Goal: Task Accomplishment & Management: Manage account settings

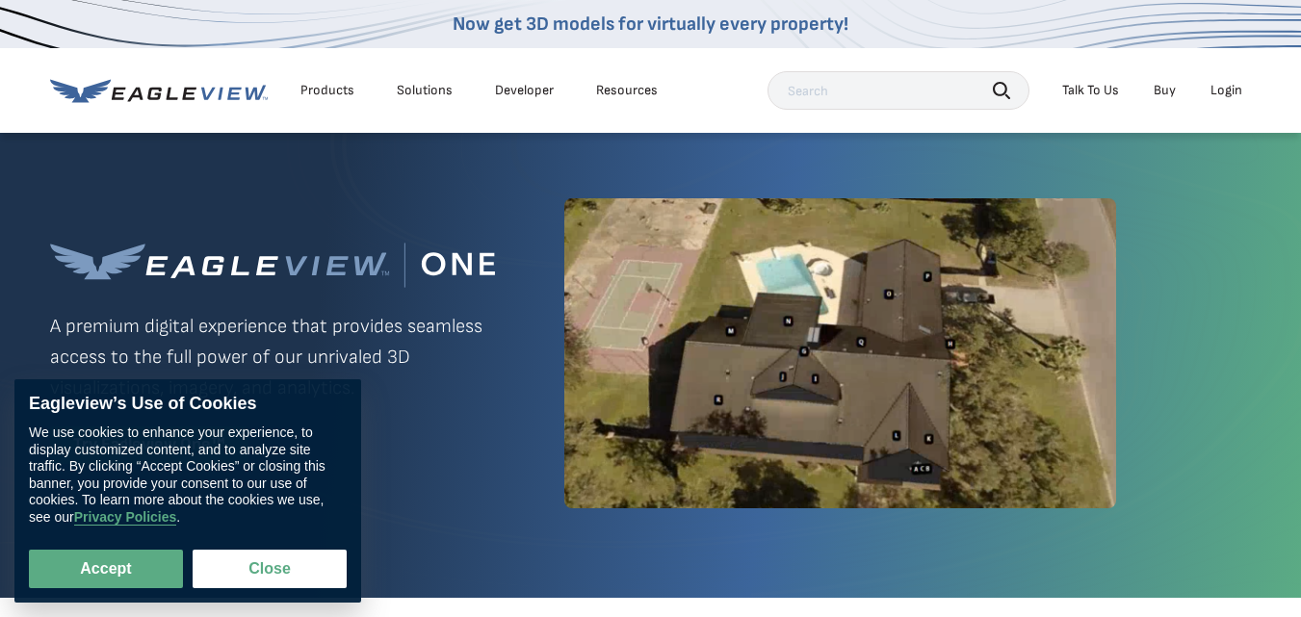
click at [1227, 89] on div "Login" at bounding box center [1226, 90] width 32 height 17
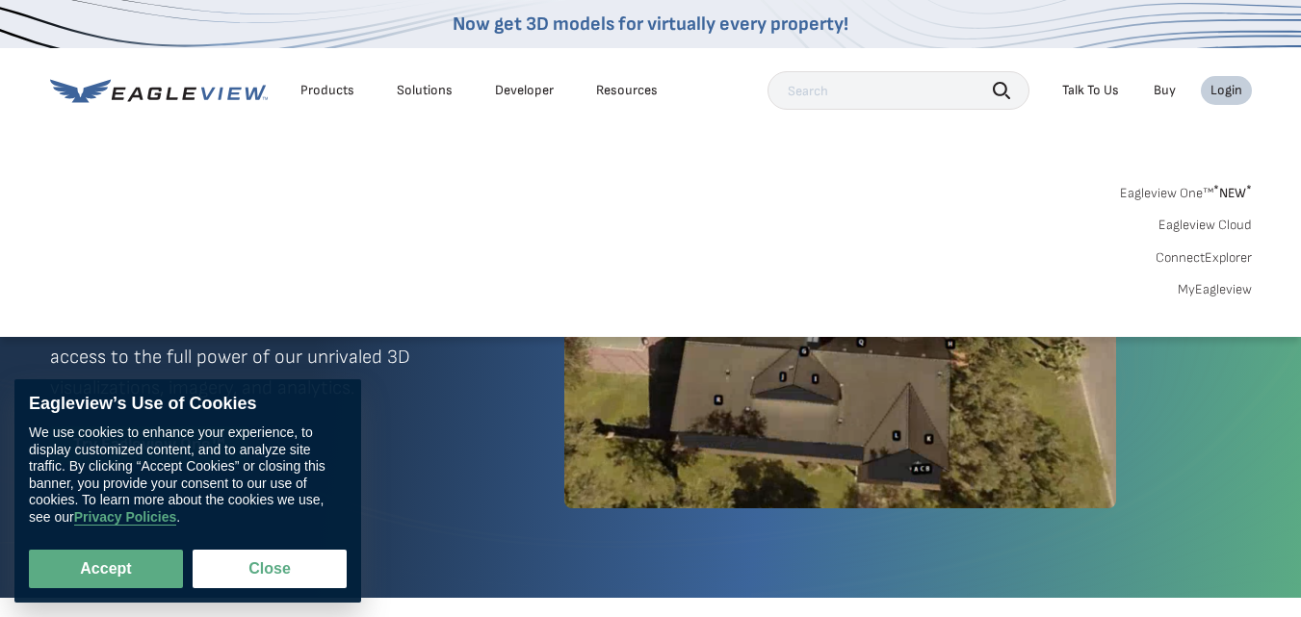
click at [1204, 291] on link "MyEagleview" at bounding box center [1214, 289] width 74 height 17
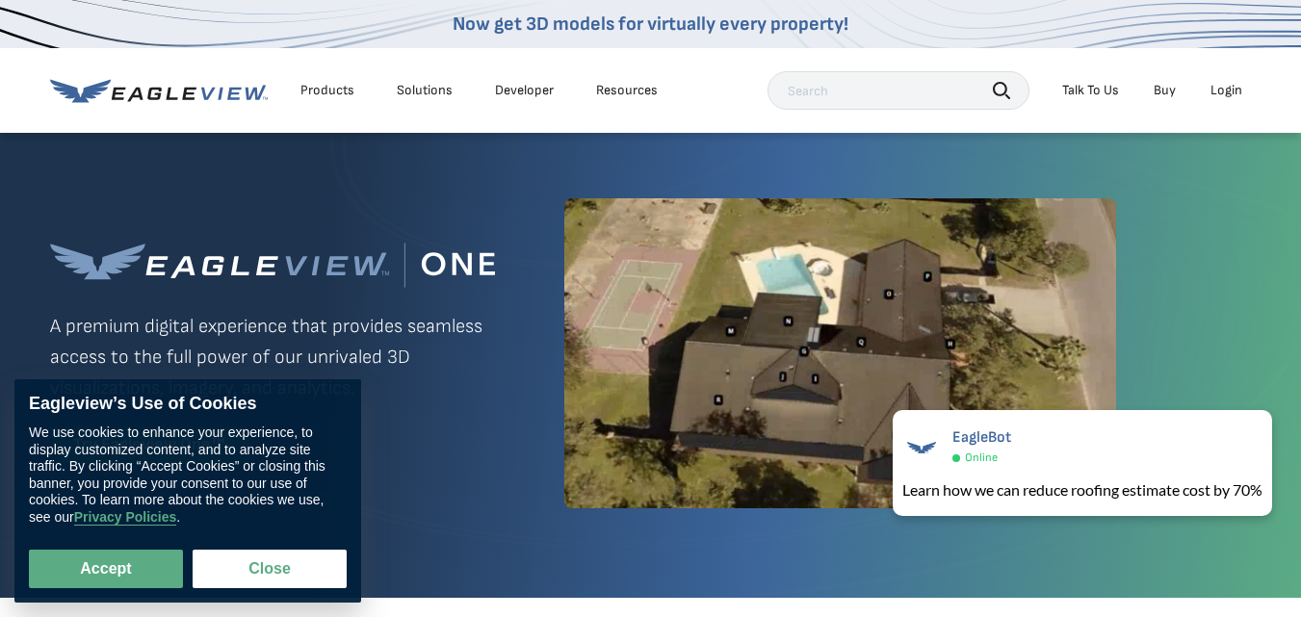
click at [1218, 87] on div "Login" at bounding box center [1226, 90] width 32 height 17
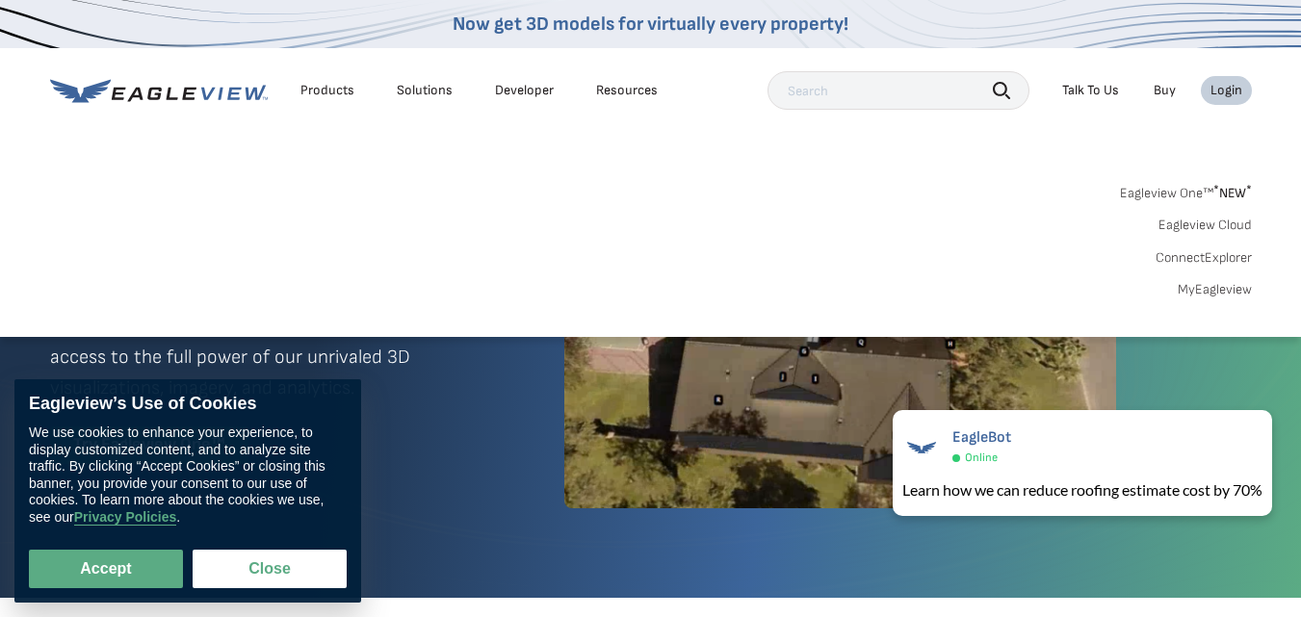
click at [1202, 293] on link "MyEagleview" at bounding box center [1214, 289] width 74 height 17
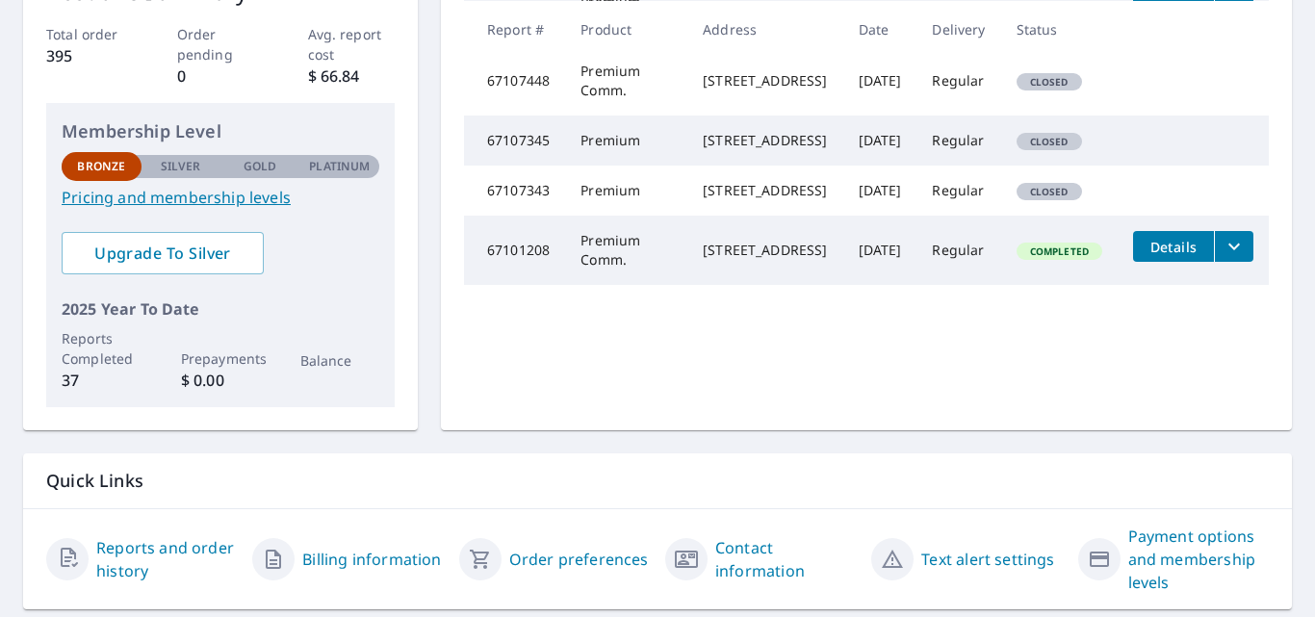
scroll to position [385, 0]
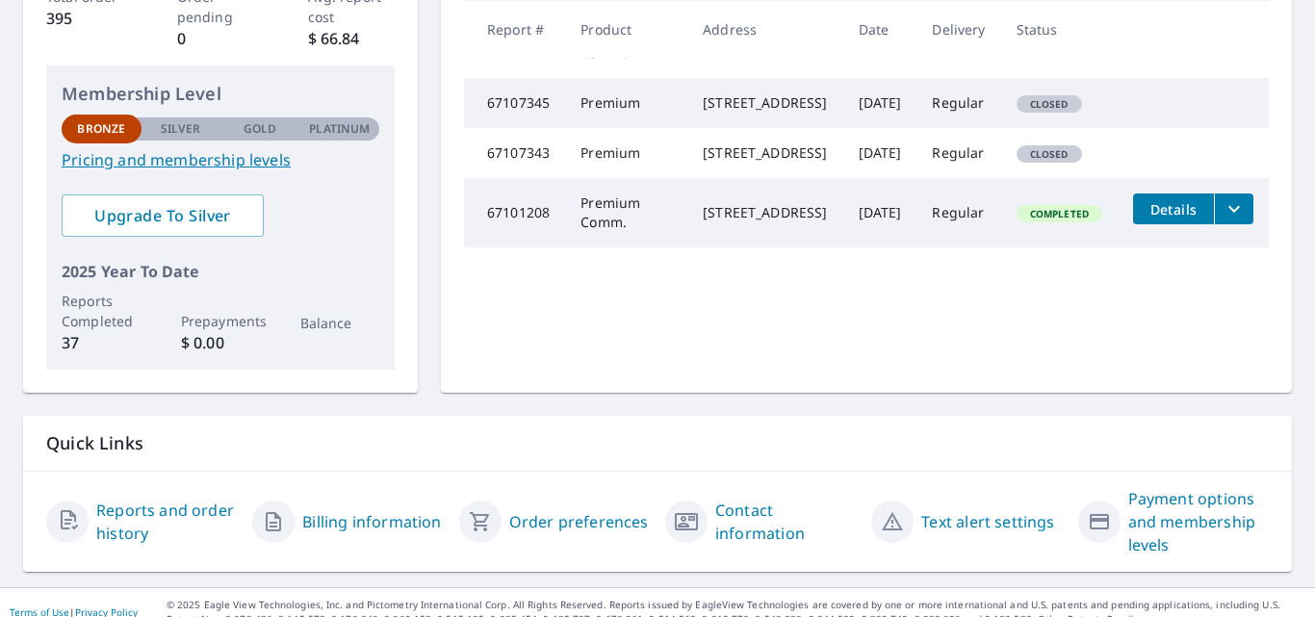
click at [1152, 219] on span "Details" at bounding box center [1174, 209] width 58 height 18
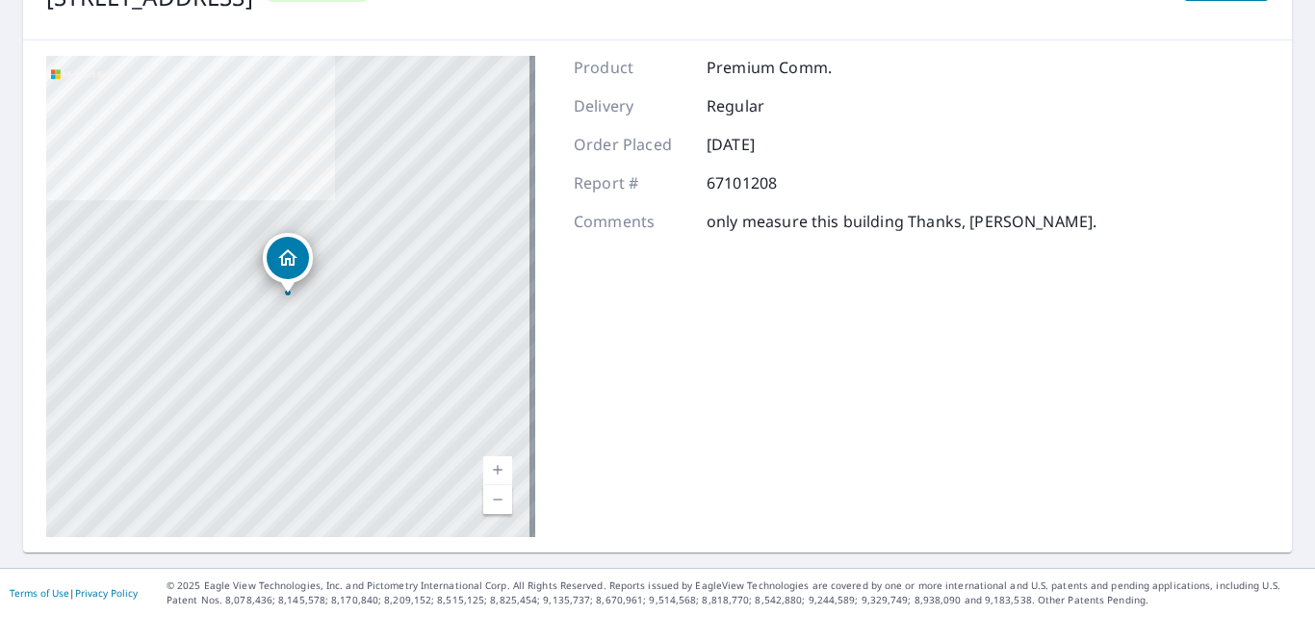
scroll to position [186, 0]
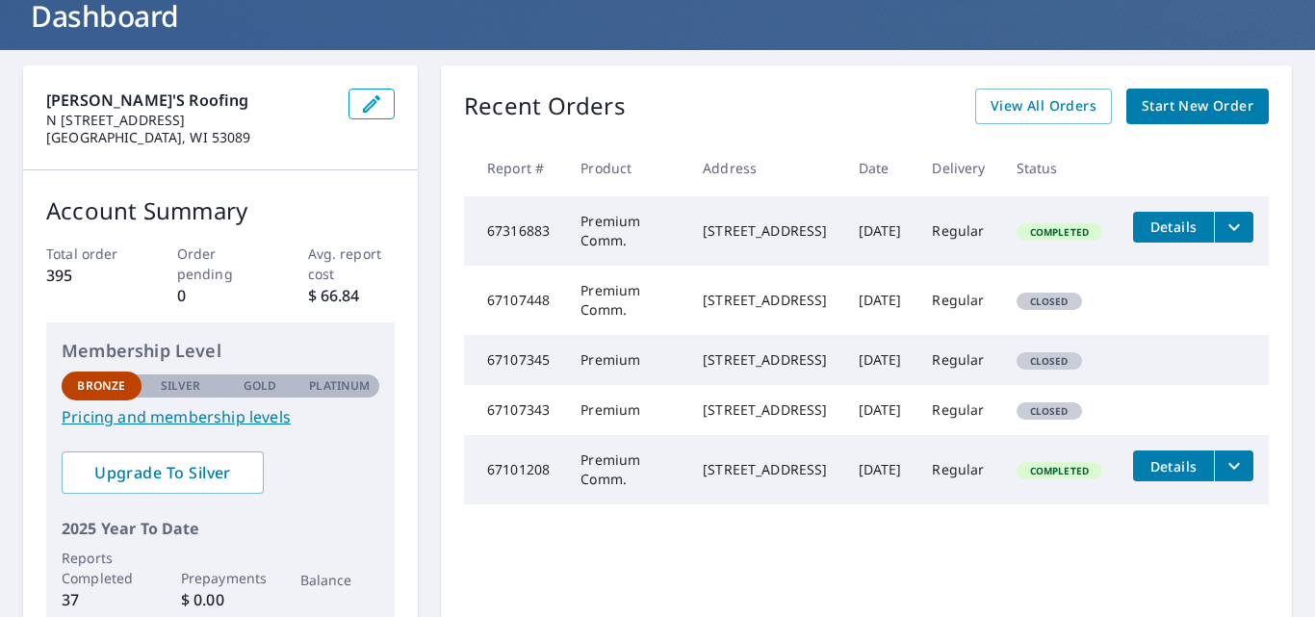
scroll to position [127, 0]
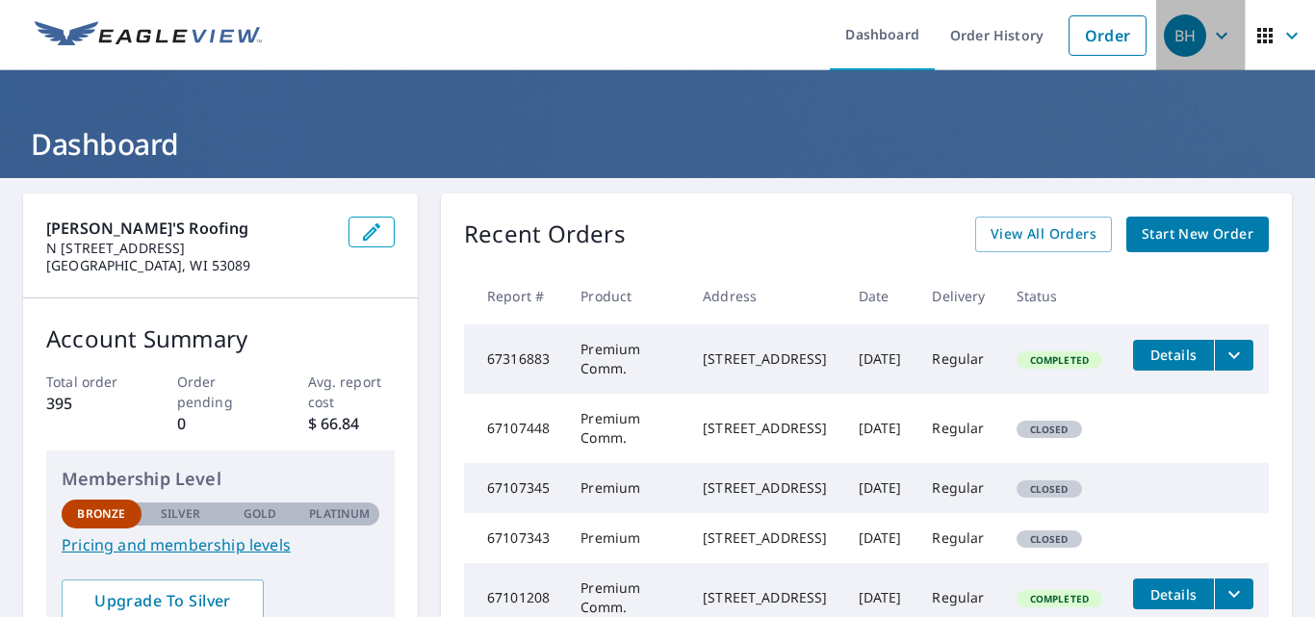
click at [1211, 32] on icon "button" at bounding box center [1221, 35] width 23 height 23
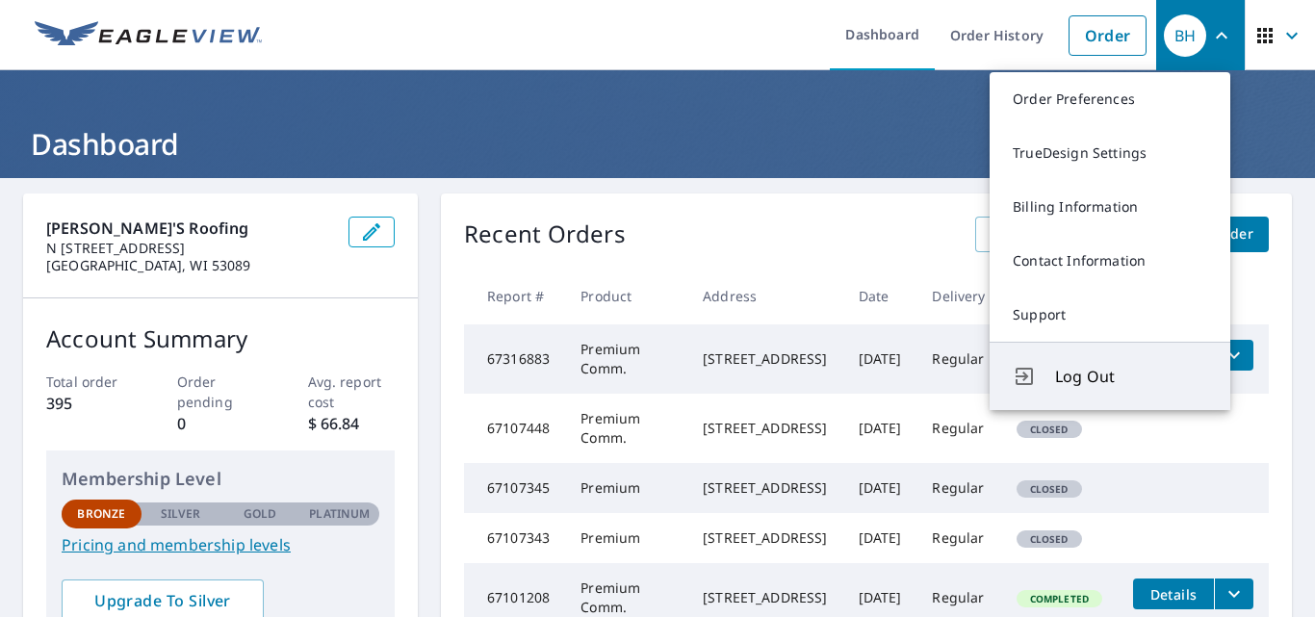
click at [1096, 375] on span "Log Out" at bounding box center [1131, 376] width 152 height 23
